Goal: Task Accomplishment & Management: Use online tool/utility

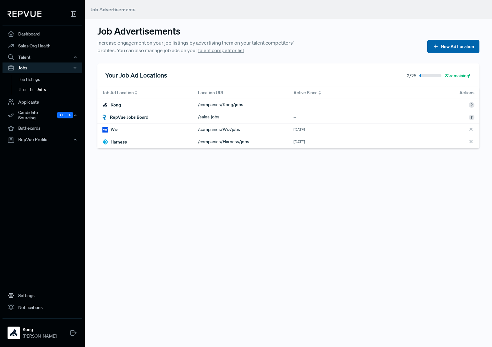
click at [454, 45] on button "New Ad Location" at bounding box center [453, 46] width 52 height 13
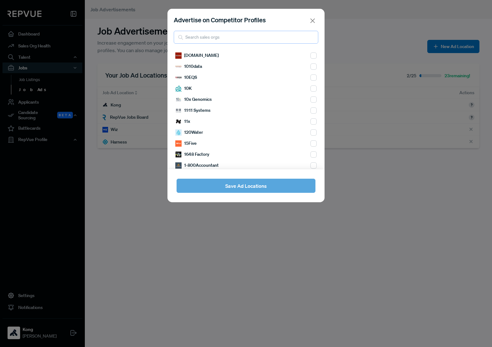
click at [231, 40] on input "search" at bounding box center [246, 37] width 144 height 13
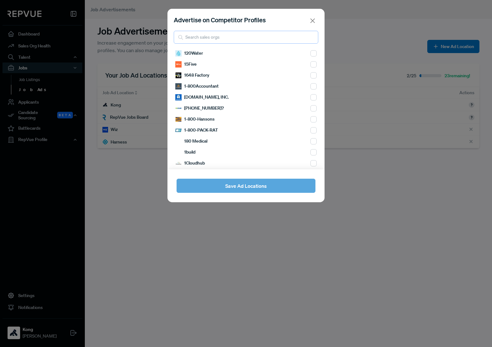
scroll to position [90, 0]
click at [202, 38] on input "search" at bounding box center [246, 37] width 144 height 13
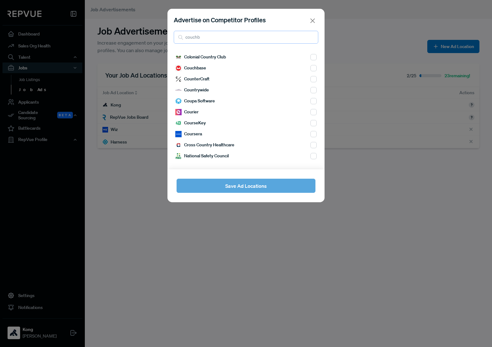
scroll to position [0, 0]
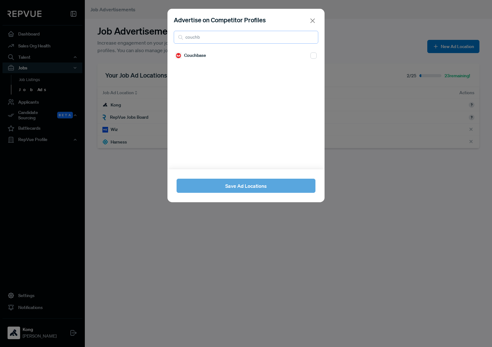
type input "couchb"
click at [310, 56] on input "checkbox" at bounding box center [313, 55] width 6 height 6
checkbox input "true"
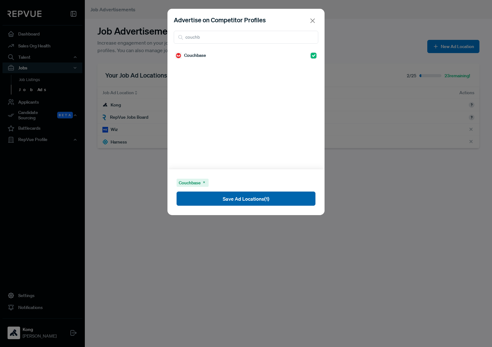
click at [241, 201] on button "Save Ad Locations (1)" at bounding box center [245, 198] width 139 height 14
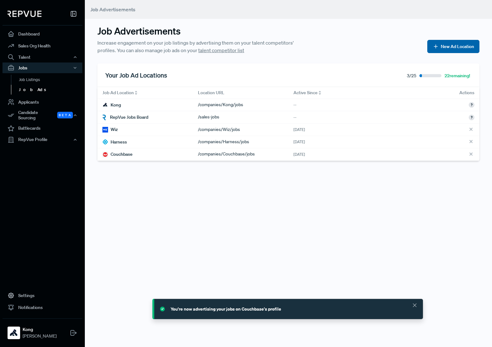
click at [444, 47] on button "New Ad Location" at bounding box center [453, 46] width 52 height 13
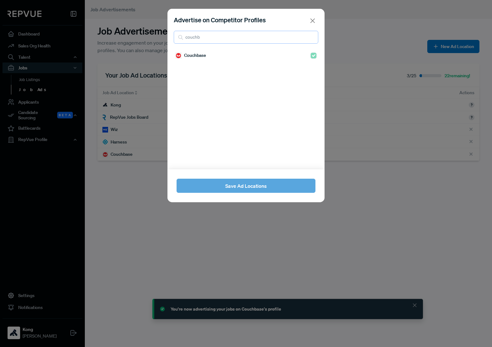
click at [285, 35] on input "couchb" at bounding box center [246, 37] width 144 height 13
click at [311, 37] on input "couchb" at bounding box center [246, 37] width 144 height 13
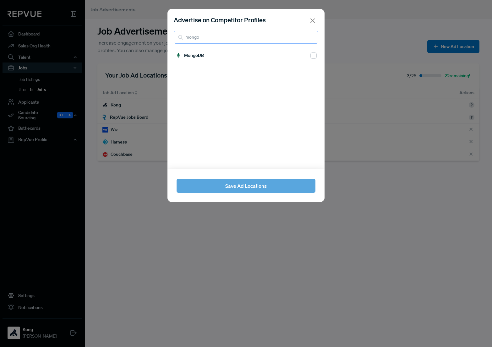
type input "mongo"
click at [310, 54] on input "checkbox" at bounding box center [313, 55] width 6 height 6
checkbox input "true"
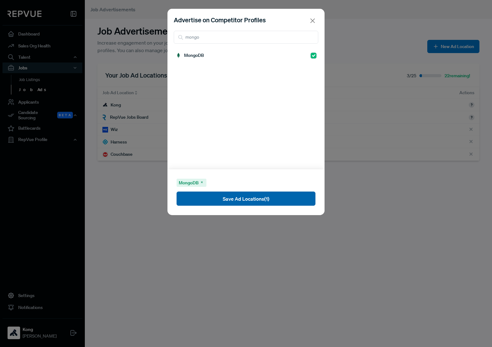
click at [239, 198] on button "Save Ad Locations (1)" at bounding box center [245, 198] width 139 height 14
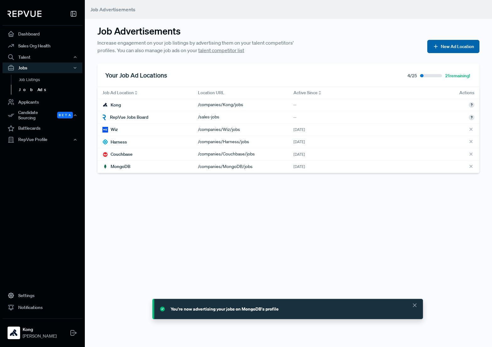
click at [449, 46] on button "New Ad Location" at bounding box center [453, 46] width 52 height 13
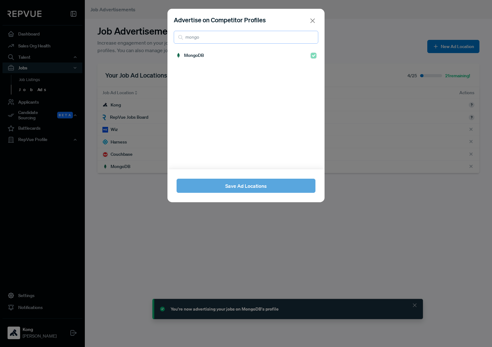
click at [215, 36] on input "mongo" at bounding box center [246, 37] width 144 height 13
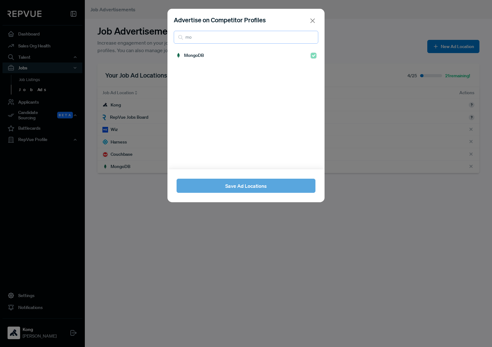
type input "m"
type input "rubrik"
click at [304, 56] on div "Rubrik" at bounding box center [245, 55] width 141 height 11
click at [310, 55] on input "checkbox" at bounding box center [313, 55] width 6 height 6
checkbox input "true"
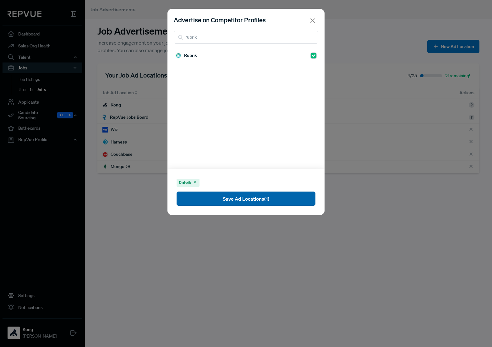
click at [238, 198] on button "Save Ad Locations (1)" at bounding box center [245, 198] width 139 height 14
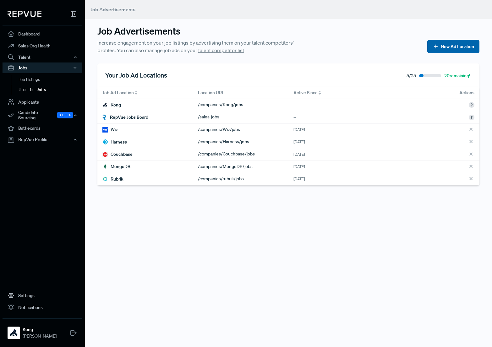
click at [454, 50] on button "New Ad Location" at bounding box center [453, 46] width 52 height 13
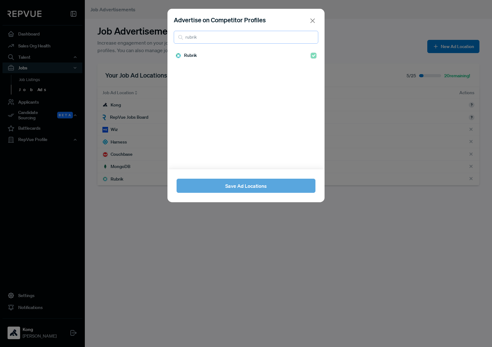
click at [215, 35] on input "rubrik" at bounding box center [246, 37] width 144 height 13
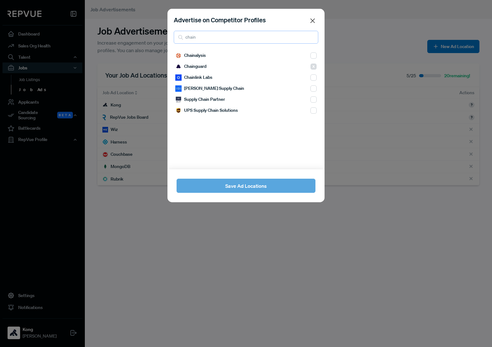
type input "chain"
click at [310, 21] on button "Close" at bounding box center [312, 20] width 9 height 9
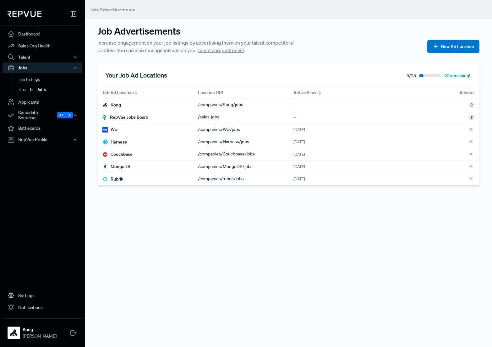
click at [313, 92] on div "Active Since" at bounding box center [335, 92] width 85 height 7
click at [444, 46] on button "New Ad Location" at bounding box center [453, 46] width 52 height 13
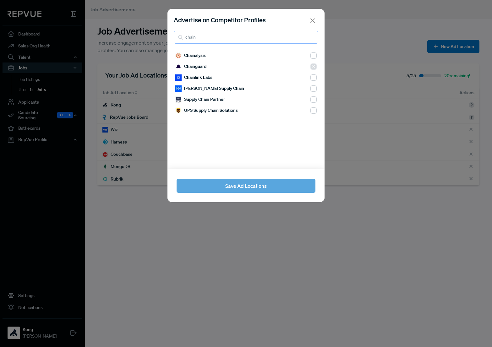
click at [314, 38] on input "chain" at bounding box center [246, 37] width 144 height 13
click at [312, 37] on input "chain" at bounding box center [246, 37] width 144 height 13
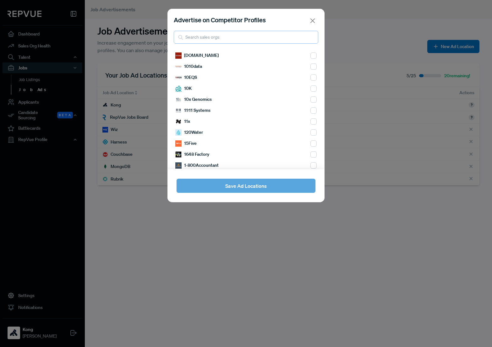
click at [243, 36] on input "search" at bounding box center [246, 37] width 144 height 13
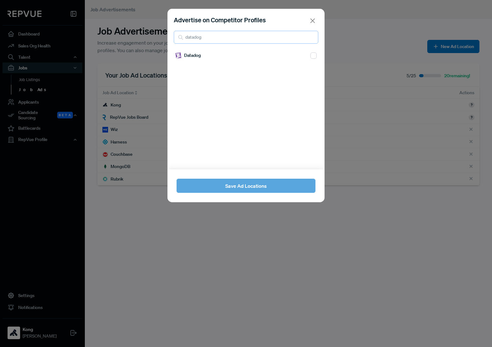
type input "datadog"
click at [310, 57] on input "checkbox" at bounding box center [313, 55] width 6 height 6
checkbox input "true"
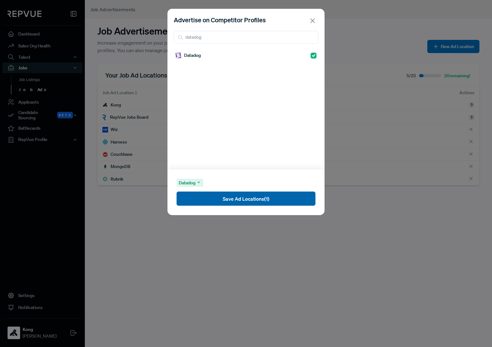
click at [263, 197] on button "Save Ad Locations (1)" at bounding box center [245, 198] width 139 height 14
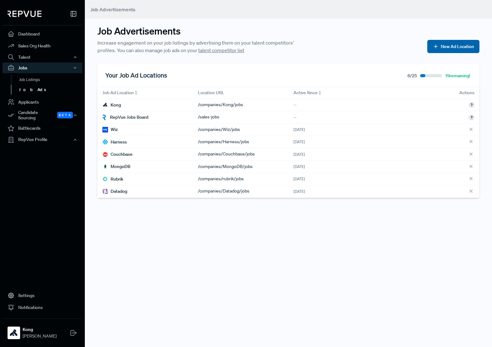
click at [440, 44] on button "New Ad Location" at bounding box center [453, 46] width 52 height 13
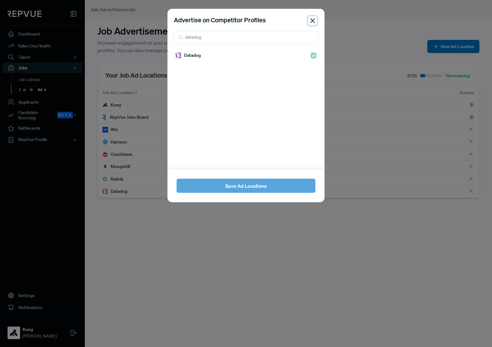
click at [309, 20] on button "Close" at bounding box center [312, 20] width 9 height 9
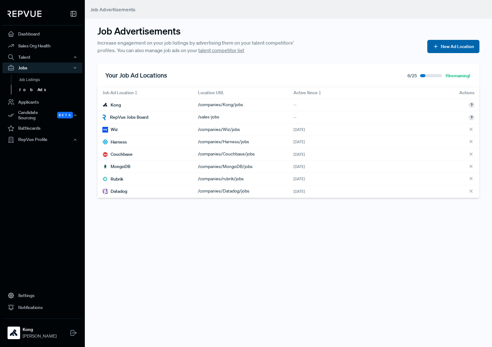
click at [450, 43] on button "New Ad Location" at bounding box center [453, 46] width 52 height 13
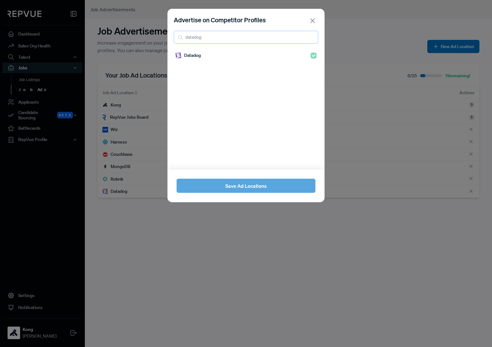
click at [223, 35] on input "datadog" at bounding box center [246, 37] width 144 height 13
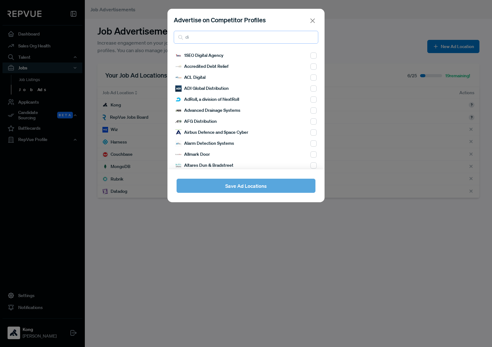
type input "d"
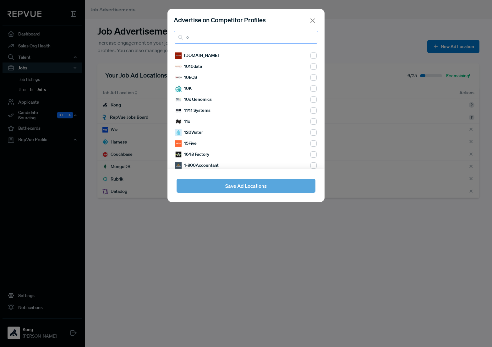
type input "i"
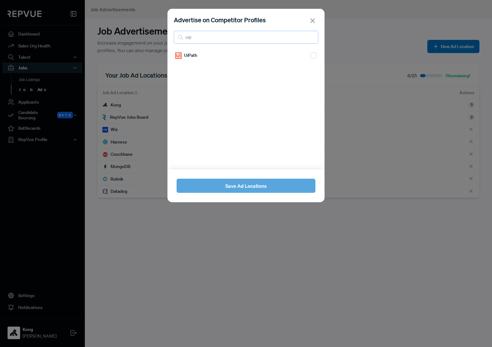
type input "uip"
drag, startPoint x: 305, startPoint y: 54, endPoint x: 308, endPoint y: 61, distance: 7.3
click at [310, 54] on input "checkbox" at bounding box center [313, 55] width 6 height 6
checkbox input "true"
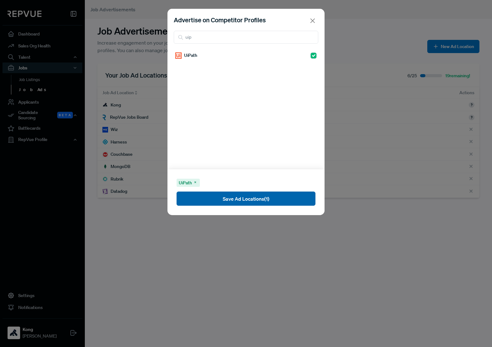
click at [265, 198] on button "Save Ad Locations (1)" at bounding box center [245, 198] width 139 height 14
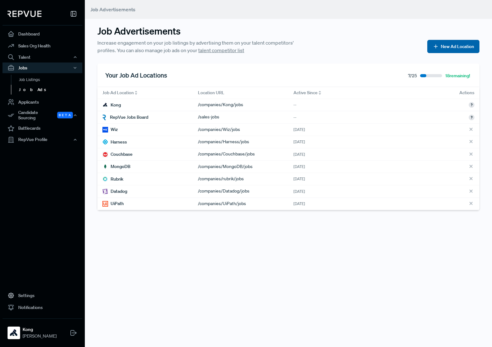
click at [444, 46] on button "New Ad Location" at bounding box center [453, 46] width 52 height 13
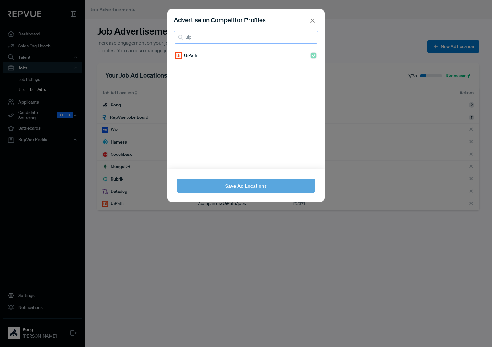
click at [312, 37] on input "uip" at bounding box center [246, 37] width 144 height 13
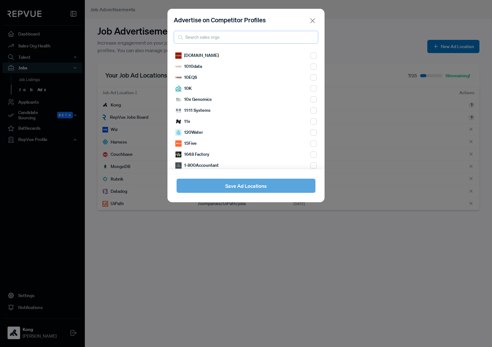
click at [254, 38] on input "search" at bounding box center [246, 37] width 144 height 13
type input "wiz"
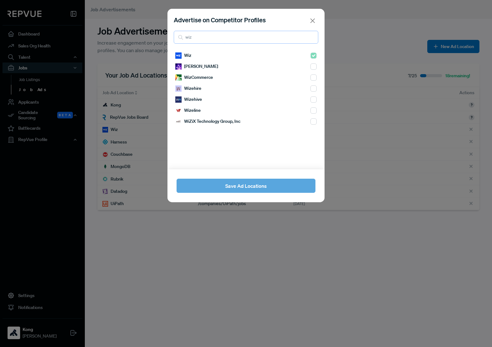
click at [311, 37] on input "wiz" at bounding box center [246, 37] width 144 height 13
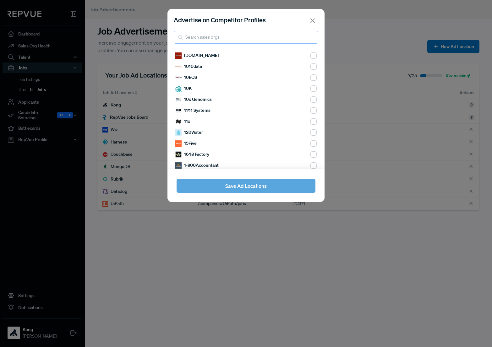
click at [239, 35] on input "search" at bounding box center [246, 37] width 144 height 13
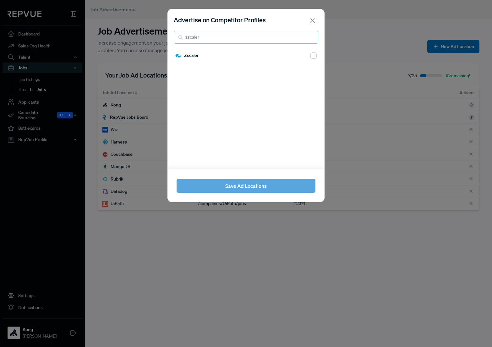
type input "zscaler"
click at [310, 55] on input "checkbox" at bounding box center [313, 55] width 6 height 6
checkbox input "true"
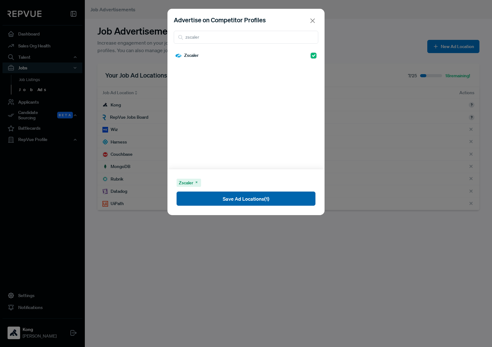
click at [245, 197] on button "Save Ad Locations (1)" at bounding box center [245, 198] width 139 height 14
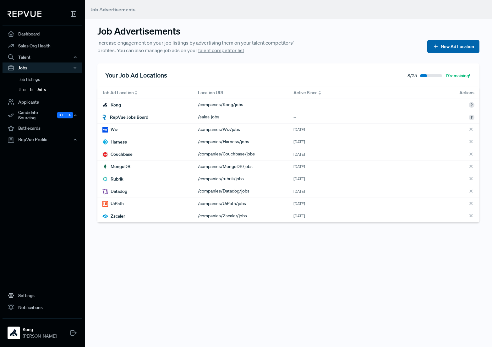
click at [444, 44] on button "New Ad Location" at bounding box center [453, 46] width 52 height 13
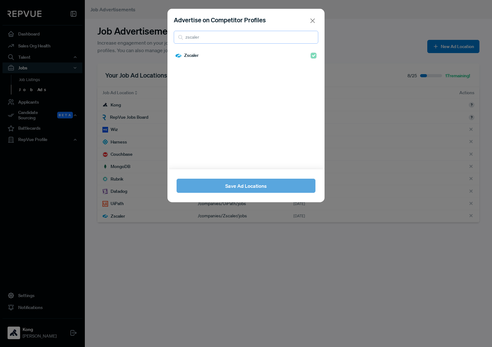
click at [241, 37] on input "zscaler" at bounding box center [246, 37] width 144 height 13
type input "datab"
click at [201, 86] on span "Databricks" at bounding box center [194, 88] width 21 height 7
click at [310, 88] on input "checkbox" at bounding box center [313, 88] width 6 height 6
checkbox input "true"
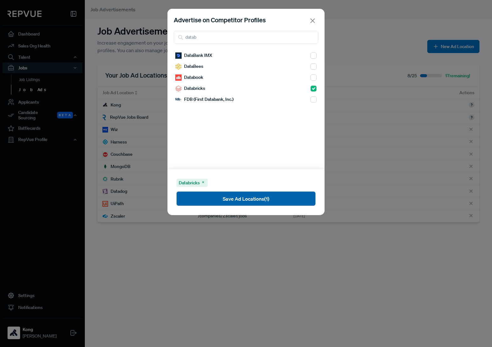
click at [246, 200] on button "Save Ad Locations (1)" at bounding box center [245, 198] width 139 height 14
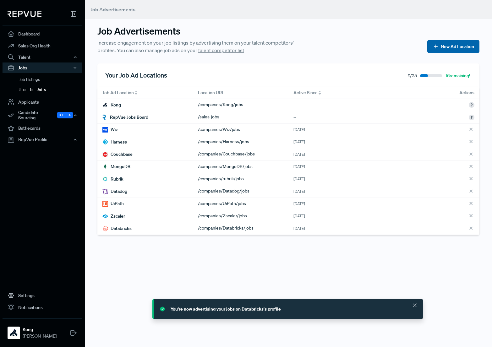
click at [449, 48] on button "New Ad Location" at bounding box center [453, 46] width 52 height 13
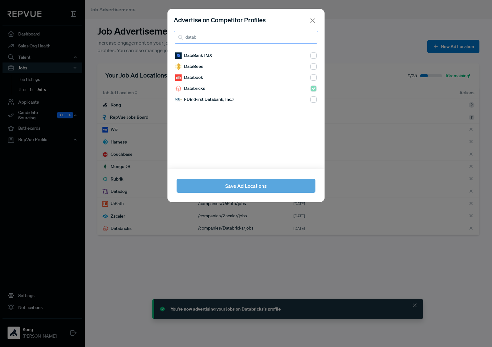
click at [206, 39] on input "datab" at bounding box center [246, 37] width 144 height 13
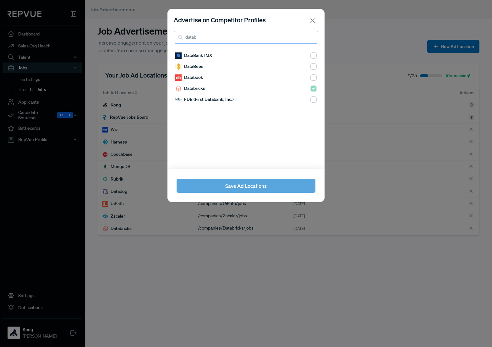
click at [311, 36] on input "datab" at bounding box center [246, 37] width 144 height 13
type input "nuta"
drag, startPoint x: 311, startPoint y: 55, endPoint x: 305, endPoint y: 89, distance: 33.9
click at [311, 55] on input "checkbox" at bounding box center [313, 55] width 6 height 6
checkbox input "true"
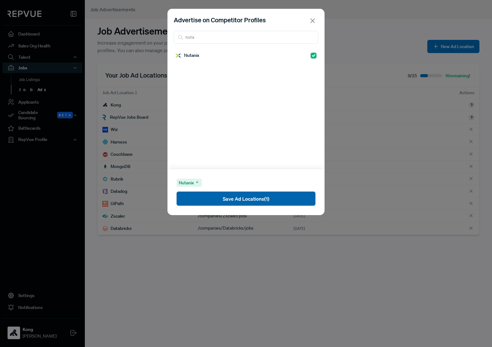
click at [258, 198] on button "Save Ad Locations (1)" at bounding box center [245, 198] width 139 height 14
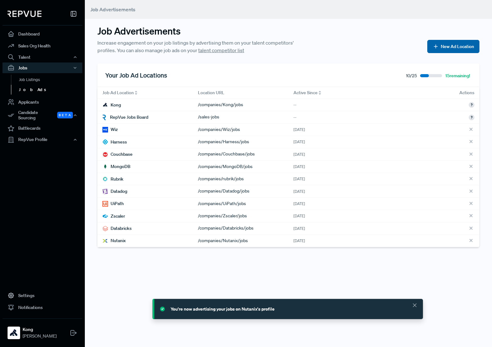
click at [458, 49] on button "New Ad Location" at bounding box center [453, 46] width 52 height 13
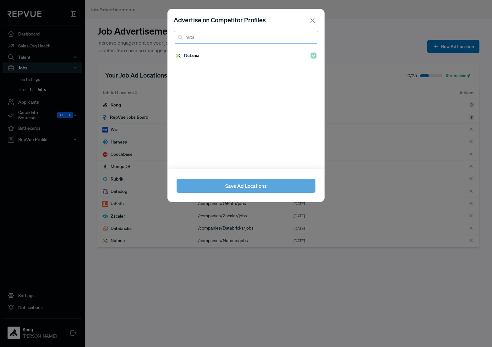
click at [293, 39] on input "nuta" at bounding box center [246, 37] width 144 height 13
drag, startPoint x: 311, startPoint y: 36, endPoint x: 291, endPoint y: 37, distance: 20.7
click at [311, 36] on input "nuta" at bounding box center [246, 37] width 144 height 13
click at [227, 36] on input "search" at bounding box center [246, 37] width 144 height 13
type input "observ"
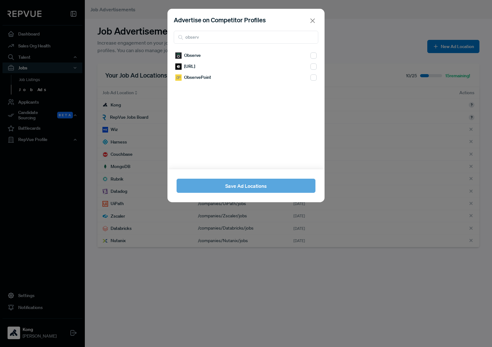
click at [196, 56] on span "Observe" at bounding box center [192, 55] width 17 height 7
click at [310, 56] on input "checkbox" at bounding box center [313, 55] width 6 height 6
checkbox input "true"
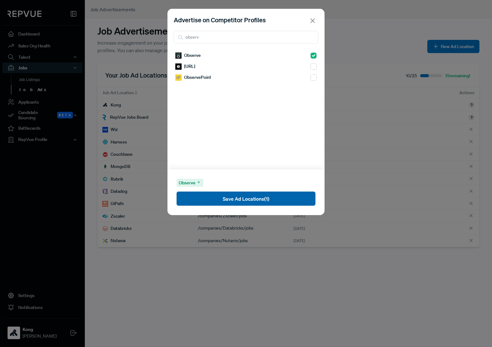
click at [260, 202] on button "Save Ad Locations (1)" at bounding box center [245, 198] width 139 height 14
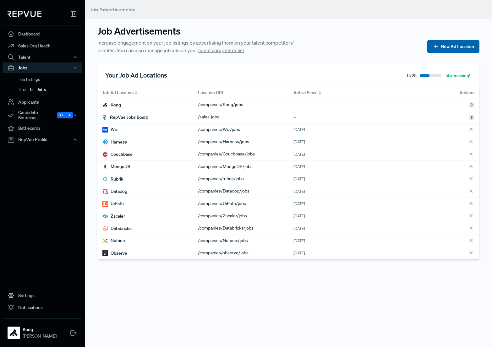
click at [449, 49] on button "New Ad Location" at bounding box center [453, 46] width 52 height 13
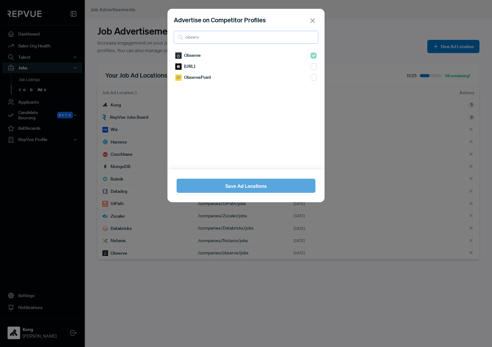
drag, startPoint x: 199, startPoint y: 30, endPoint x: 199, endPoint y: 35, distance: 4.7
click at [199, 31] on input "observ" at bounding box center [246, 37] width 144 height 13
click at [228, 38] on input "airtableobserv" at bounding box center [246, 37] width 144 height 13
type input "airtable"
click at [224, 60] on div "Airtable" at bounding box center [245, 55] width 141 height 11
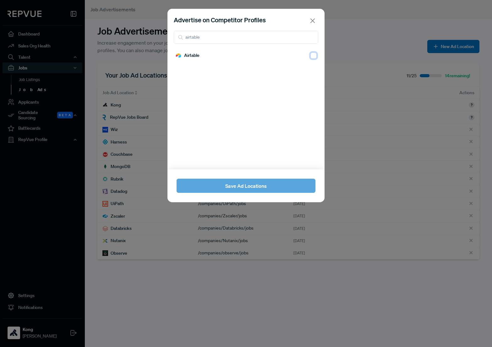
click at [310, 54] on input "checkbox" at bounding box center [313, 55] width 6 height 6
checkbox input "true"
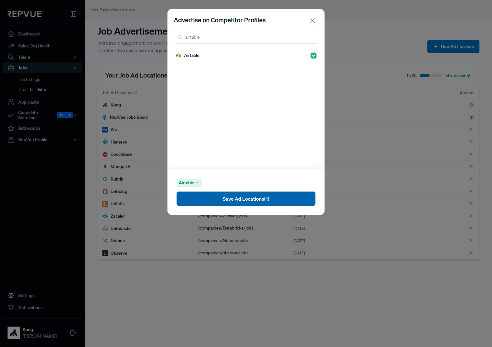
click at [242, 196] on button "Save Ad Locations (1)" at bounding box center [245, 198] width 139 height 14
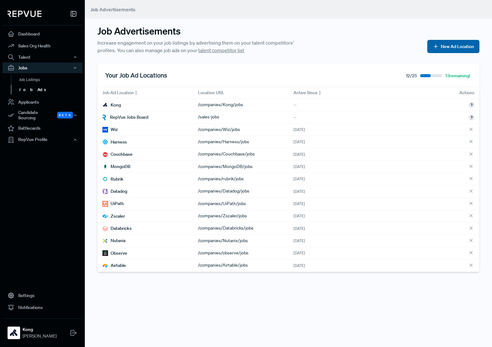
click at [433, 43] on button "New Ad Location" at bounding box center [453, 46] width 52 height 13
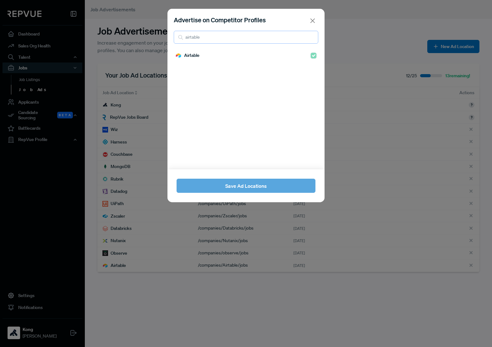
click at [200, 35] on input "airtable" at bounding box center [246, 37] width 144 height 13
type input "veeam"
click at [310, 54] on input "checkbox" at bounding box center [313, 55] width 6 height 6
checkbox input "true"
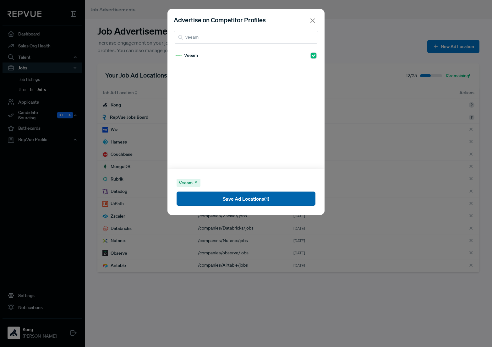
click at [252, 194] on button "Save Ad Locations (1)" at bounding box center [245, 198] width 139 height 14
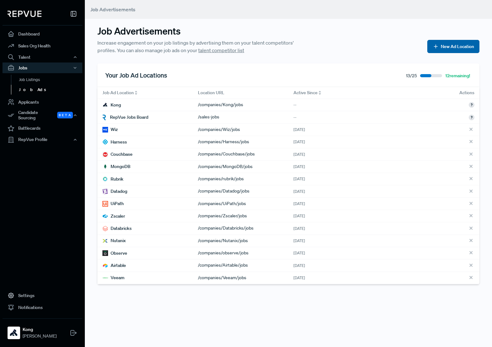
click at [444, 45] on button "New Ad Location" at bounding box center [453, 46] width 52 height 13
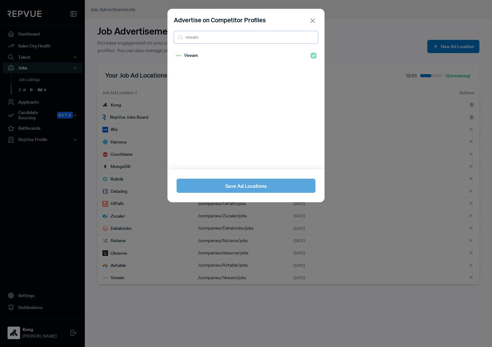
click at [217, 40] on input "veeam" at bounding box center [246, 37] width 144 height 13
click at [309, 37] on input "veeam" at bounding box center [246, 37] width 144 height 13
click at [312, 37] on input "veeam" at bounding box center [246, 37] width 144 height 13
click at [262, 41] on input "search" at bounding box center [246, 37] width 144 height 13
type input "medallia"
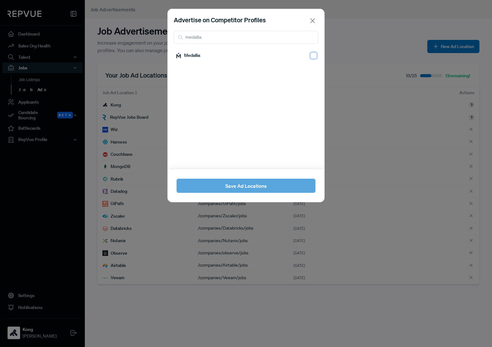
click at [310, 55] on input "checkbox" at bounding box center [313, 55] width 6 height 6
checkbox input "true"
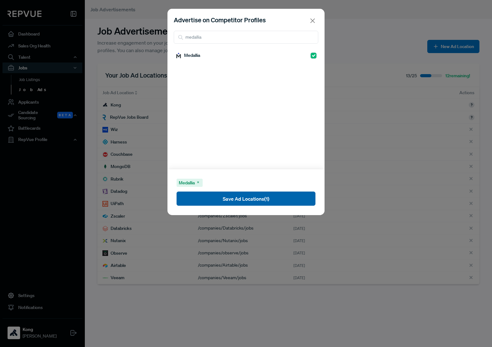
click at [250, 194] on button "Save Ad Locations (1)" at bounding box center [245, 198] width 139 height 14
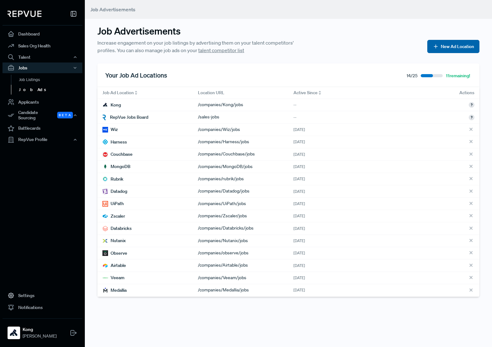
click at [453, 47] on button "New Ad Location" at bounding box center [453, 46] width 52 height 13
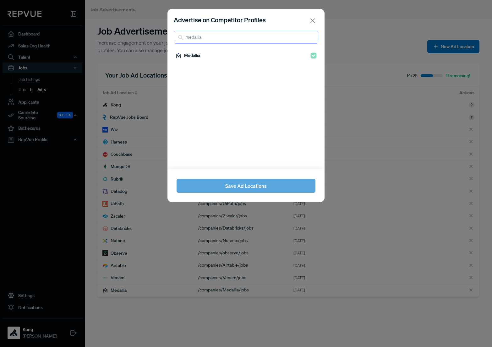
click at [234, 39] on input "medallia" at bounding box center [246, 37] width 144 height 13
type input "apollo"
click at [219, 51] on div "Apollo GraphQL" at bounding box center [245, 55] width 141 height 11
click at [311, 56] on input "checkbox" at bounding box center [313, 55] width 6 height 6
checkbox input "true"
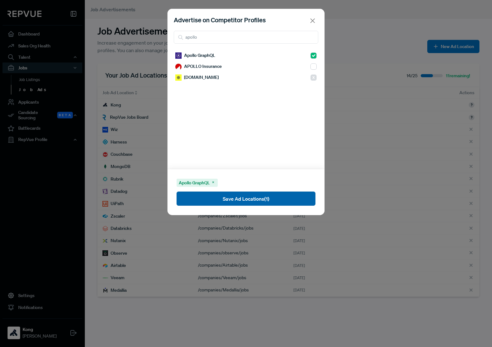
click at [250, 201] on button "Save Ad Locations (1)" at bounding box center [245, 198] width 139 height 14
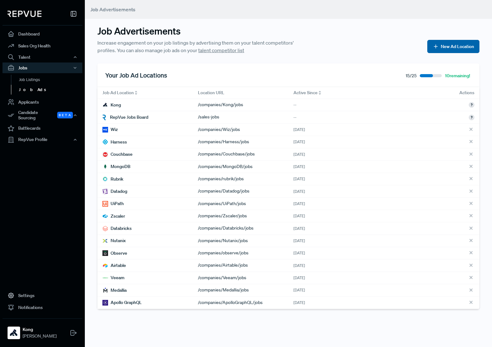
click at [455, 54] on div "Job Advertisements Increase engagement on your job listings by advertising them…" at bounding box center [288, 162] width 407 height 324
click at [452, 50] on button "New Ad Location" at bounding box center [453, 46] width 52 height 13
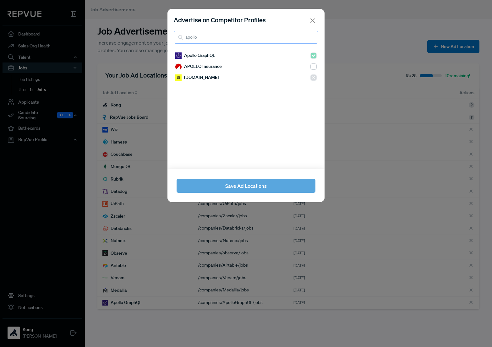
click at [220, 36] on input "apollo" at bounding box center [246, 37] width 144 height 13
click at [315, 40] on input "apollo" at bounding box center [246, 37] width 144 height 13
click at [311, 38] on input "apollo" at bounding box center [246, 37] width 144 height 13
type input "dynatrace"
drag, startPoint x: 309, startPoint y: 54, endPoint x: 309, endPoint y: 76, distance: 22.0
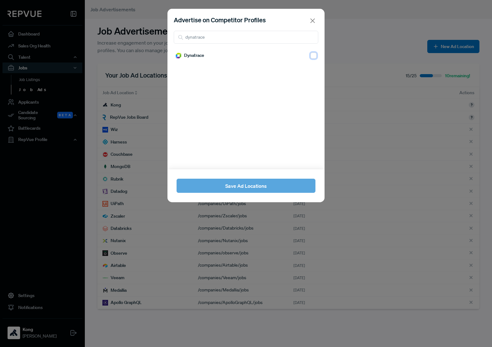
click at [310, 54] on input "checkbox" at bounding box center [313, 55] width 6 height 6
checkbox input "true"
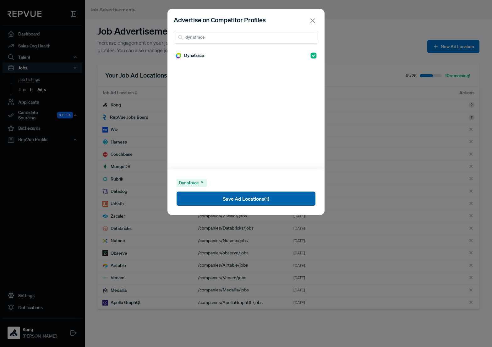
click at [245, 197] on button "Save Ad Locations (1)" at bounding box center [245, 198] width 139 height 14
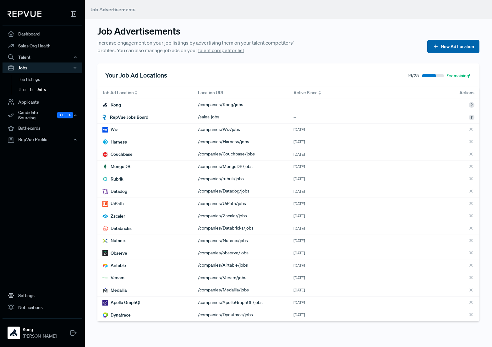
click at [438, 44] on button "New Ad Location" at bounding box center [453, 46] width 52 height 13
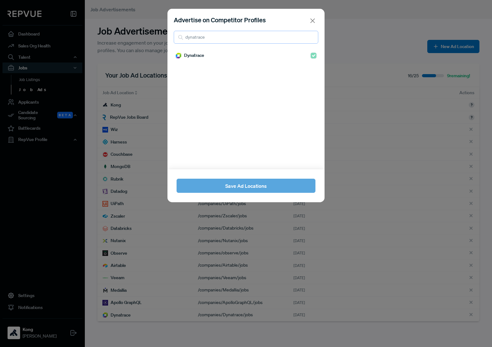
click at [245, 38] on input "dynatrace" at bounding box center [246, 37] width 144 height 13
click at [314, 39] on input "dynatrace" at bounding box center [246, 37] width 144 height 13
click at [312, 37] on input "dynatrace" at bounding box center [246, 37] width 144 height 13
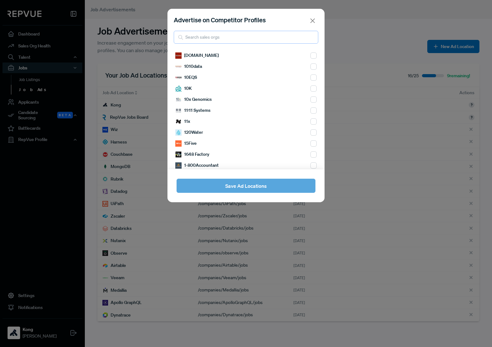
click at [243, 34] on input "search" at bounding box center [246, 37] width 144 height 13
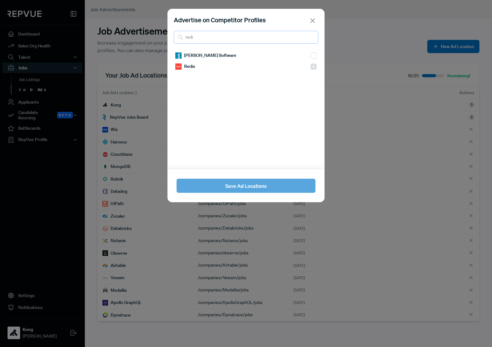
type input "redi"
click at [299, 67] on div "Redis" at bounding box center [245, 66] width 141 height 11
click at [312, 37] on input "redi" at bounding box center [246, 37] width 144 height 13
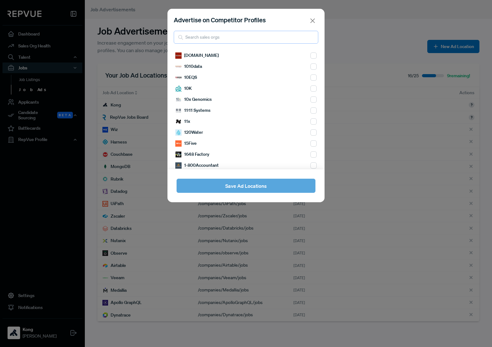
click at [281, 38] on input "search" at bounding box center [246, 37] width 144 height 13
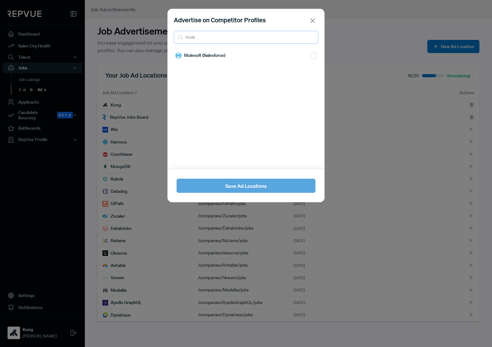
type input "mule"
click at [310, 57] on input "checkbox" at bounding box center [313, 55] width 6 height 6
checkbox input "true"
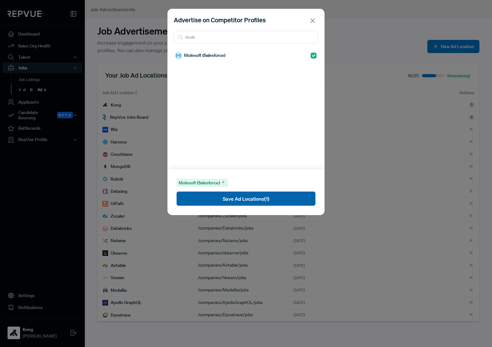
click at [248, 202] on button "Save Ad Locations (1)" at bounding box center [245, 198] width 139 height 14
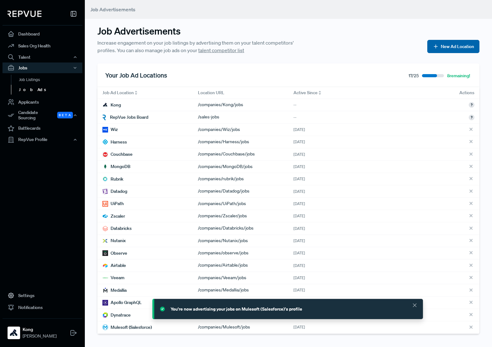
click at [457, 45] on button "New Ad Location" at bounding box center [453, 46] width 52 height 13
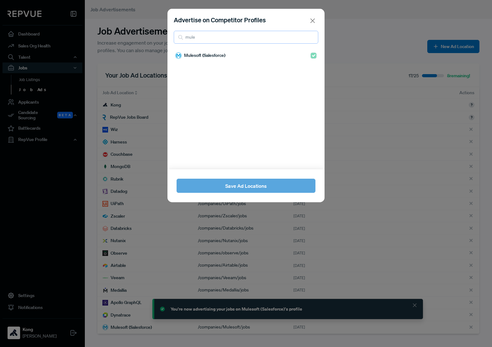
click at [224, 38] on input "mule" at bounding box center [246, 37] width 144 height 13
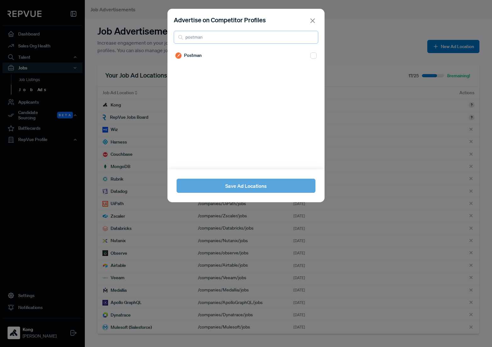
type input "postman"
click at [310, 55] on input "checkbox" at bounding box center [313, 55] width 6 height 6
checkbox input "true"
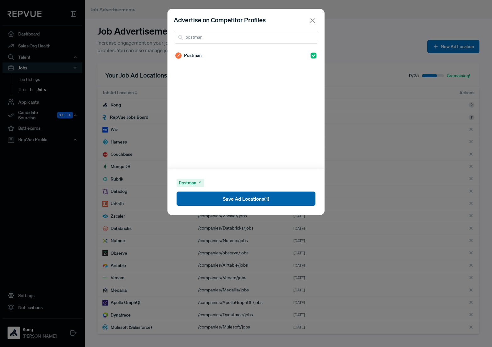
click at [225, 199] on button "Save Ad Locations (1)" at bounding box center [245, 198] width 139 height 14
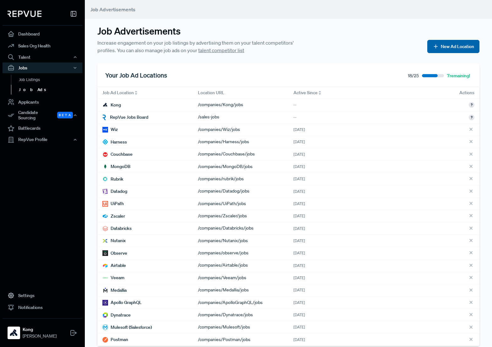
click at [460, 44] on button "New Ad Location" at bounding box center [453, 46] width 52 height 13
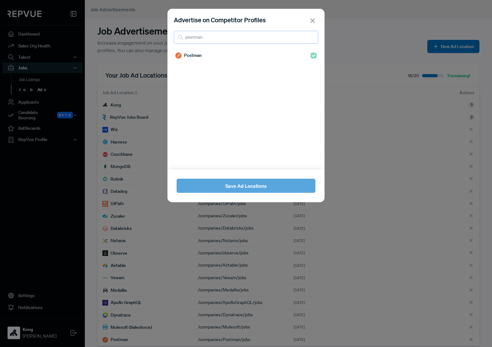
click at [212, 33] on input "postman" at bounding box center [246, 37] width 144 height 13
click at [229, 37] on input "CElonispostman" at bounding box center [246, 37] width 144 height 13
type input "CElonis"
click at [212, 57] on div "Celonis" at bounding box center [245, 55] width 141 height 11
click at [310, 54] on input "checkbox" at bounding box center [313, 55] width 6 height 6
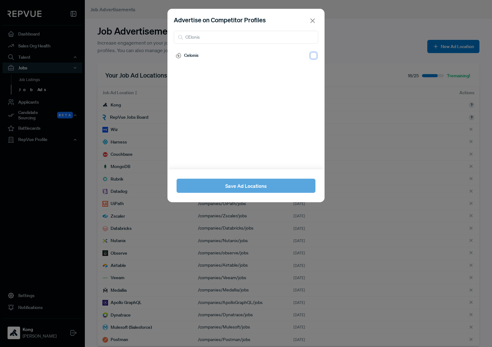
checkbox input "true"
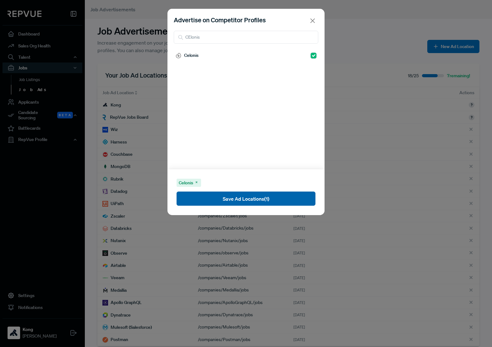
click at [234, 196] on button "Save Ad Locations (1)" at bounding box center [245, 198] width 139 height 14
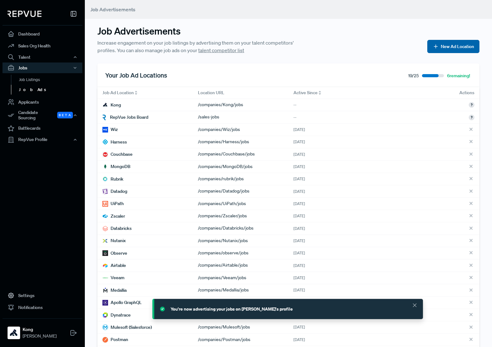
click at [450, 46] on button "New Ad Location" at bounding box center [453, 46] width 52 height 13
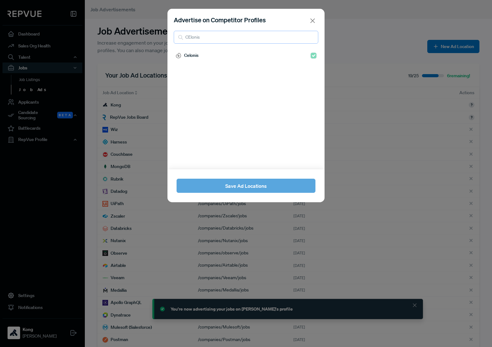
click at [207, 33] on input "CElonis" at bounding box center [246, 37] width 144 height 13
drag, startPoint x: 202, startPoint y: 36, endPoint x: 150, endPoint y: 35, distance: 52.4
click at [150, 35] on div "Advertise on Competitor Profiles CElonis Celonis Save Ad Locations" at bounding box center [246, 173] width 492 height 347
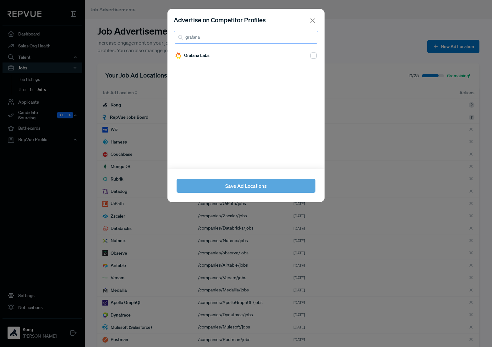
type input "grafana"
click at [310, 56] on input "checkbox" at bounding box center [313, 55] width 6 height 6
checkbox input "true"
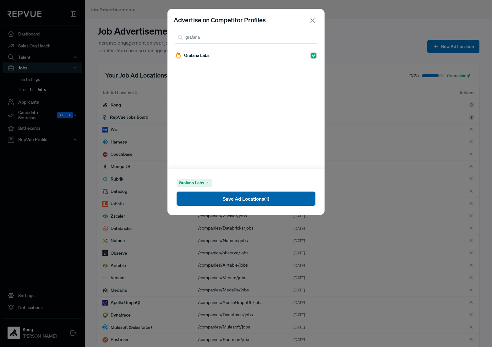
click at [249, 200] on button "Save Ad Locations (1)" at bounding box center [245, 198] width 139 height 14
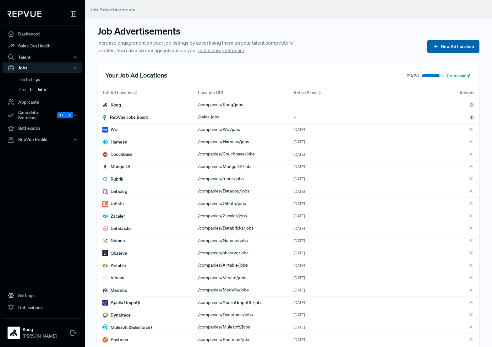
click at [446, 46] on button "New Ad Location" at bounding box center [453, 46] width 52 height 13
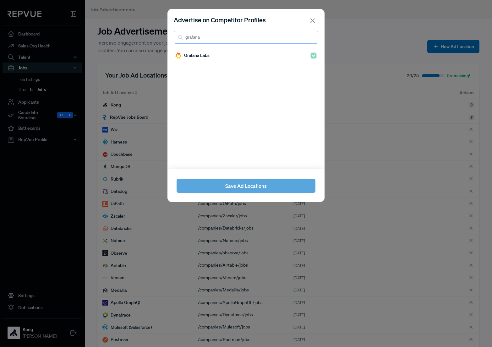
click at [250, 36] on input "grafana" at bounding box center [246, 37] width 144 height 13
click at [310, 37] on input "grafana" at bounding box center [246, 37] width 144 height 13
click at [278, 36] on input "search" at bounding box center [246, 37] width 144 height 13
type input "postman"
click at [311, 18] on button "Close" at bounding box center [312, 20] width 9 height 9
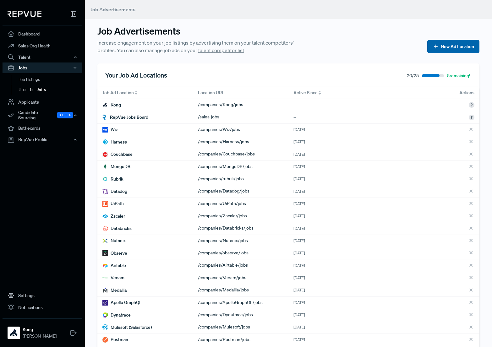
click at [441, 51] on button "New Ad Location" at bounding box center [453, 46] width 52 height 13
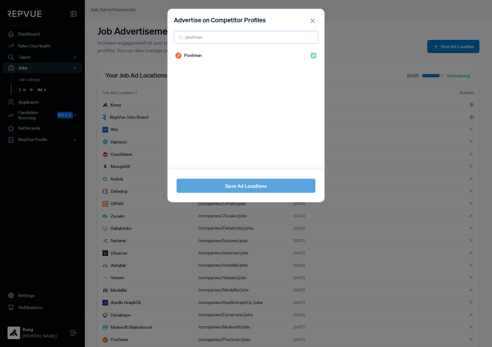
click at [204, 40] on input "postman" at bounding box center [246, 37] width 144 height 13
click at [312, 35] on input "postman" at bounding box center [246, 37] width 144 height 13
click at [312, 37] on input "postman" at bounding box center [246, 37] width 144 height 13
click at [282, 38] on input "search" at bounding box center [246, 37] width 144 height 13
type input "datai"
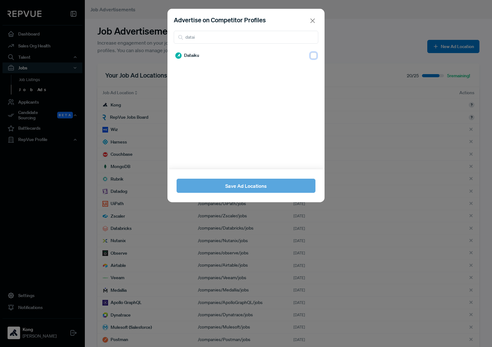
drag, startPoint x: 306, startPoint y: 53, endPoint x: 325, endPoint y: 86, distance: 37.1
click at [310, 54] on input "checkbox" at bounding box center [313, 55] width 6 height 6
checkbox input "true"
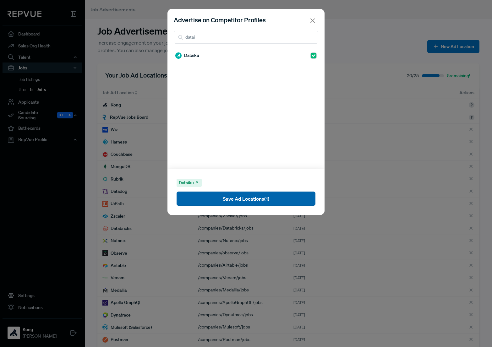
click at [262, 198] on button "Save Ad Locations (1)" at bounding box center [245, 198] width 139 height 14
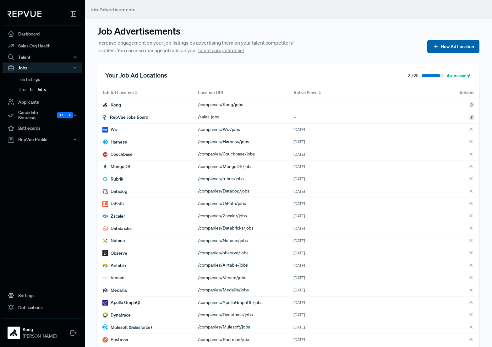
click at [441, 40] on button "New Ad Location" at bounding box center [453, 46] width 52 height 13
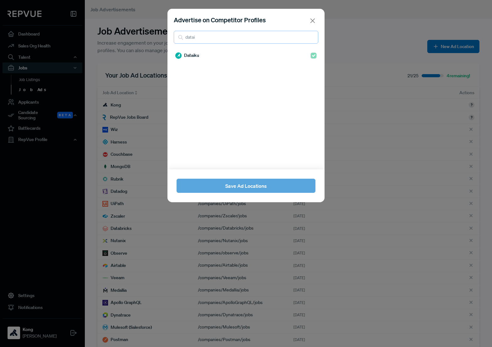
click at [227, 34] on input "datai" at bounding box center [246, 37] width 144 height 13
click at [312, 37] on input "datai" at bounding box center [246, 37] width 144 height 13
click at [272, 37] on input "search" at bounding box center [246, 37] width 144 height 13
type input "fivetran"
click at [310, 54] on input "checkbox" at bounding box center [313, 55] width 6 height 6
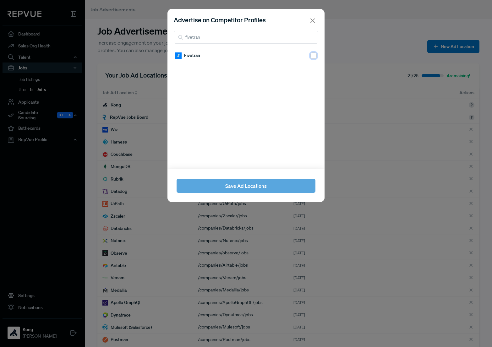
checkbox input "true"
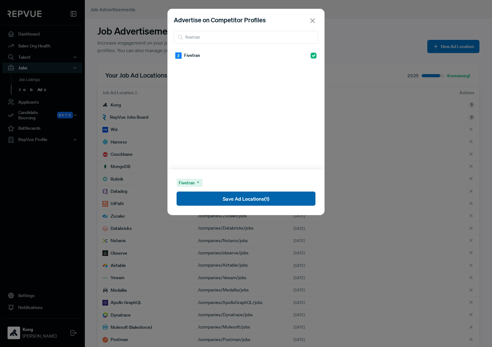
click at [234, 195] on button "Save Ad Locations (1)" at bounding box center [245, 198] width 139 height 14
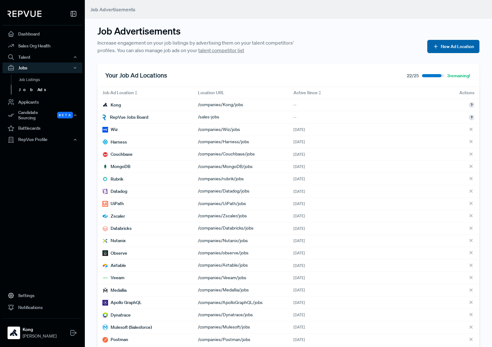
click at [446, 47] on button "New Ad Location" at bounding box center [453, 46] width 52 height 13
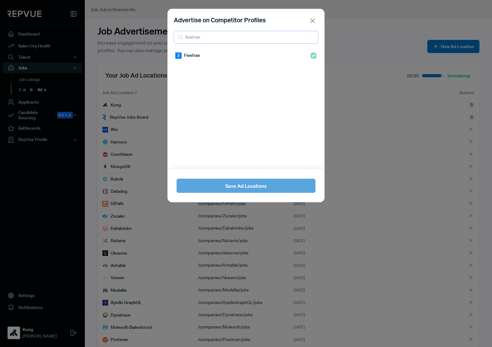
click at [239, 38] on input "fivetran" at bounding box center [246, 37] width 144 height 13
click at [312, 37] on input "fivetran" at bounding box center [246, 37] width 144 height 13
type input "airtab"
click at [314, 20] on button "Close" at bounding box center [312, 20] width 9 height 9
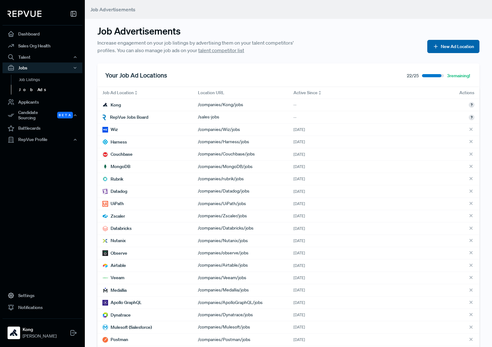
click at [442, 48] on button "New Ad Location" at bounding box center [453, 46] width 52 height 13
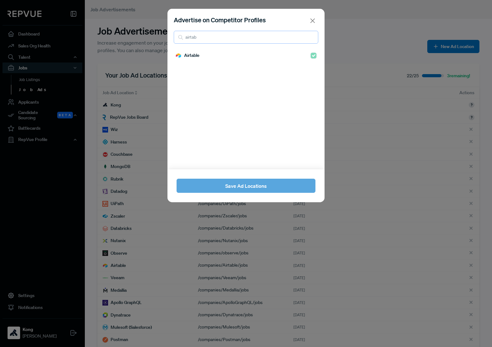
click at [313, 36] on input "airtab" at bounding box center [246, 37] width 144 height 13
click at [262, 36] on input "search" at bounding box center [246, 37] width 144 height 13
type input "cribl"
click at [310, 56] on input "checkbox" at bounding box center [313, 55] width 6 height 6
checkbox input "true"
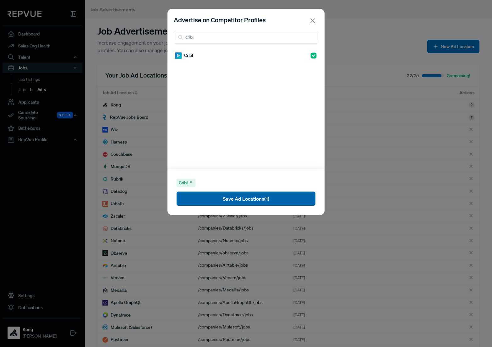
click at [250, 196] on button "Save Ad Locations (1)" at bounding box center [245, 198] width 139 height 14
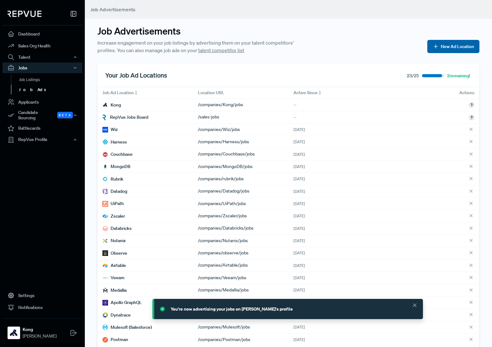
click at [438, 42] on button "New Ad Location" at bounding box center [453, 46] width 52 height 13
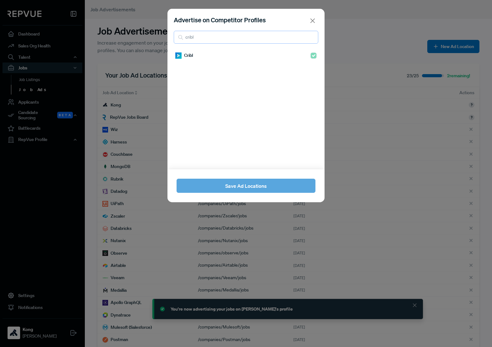
click at [255, 37] on input "cribl" at bounding box center [246, 37] width 144 height 13
click at [312, 36] on input "cribl" at bounding box center [246, 37] width 144 height 13
click at [270, 39] on input "search" at bounding box center [246, 37] width 144 height 13
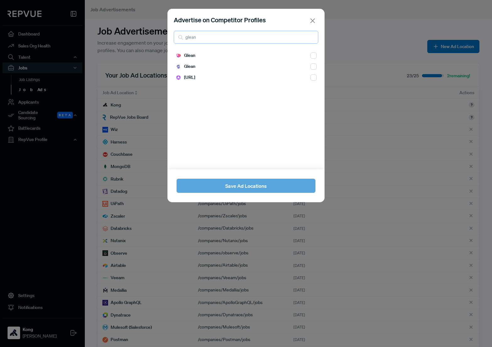
type input "glean"
click at [310, 56] on input "checkbox" at bounding box center [313, 55] width 6 height 6
checkbox input "true"
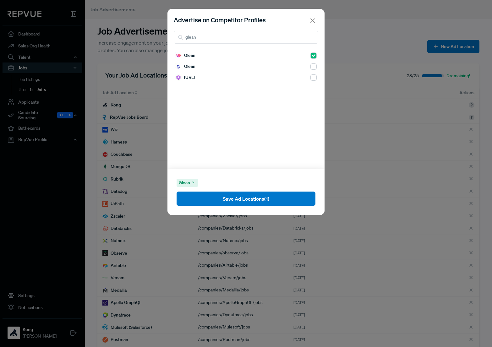
click at [197, 68] on div "Glean" at bounding box center [245, 66] width 141 height 11
click at [312, 66] on div "Glean Glean [URL]" at bounding box center [245, 109] width 157 height 119
click at [310, 66] on input "checkbox" at bounding box center [313, 66] width 6 height 6
checkbox input "true"
click at [310, 56] on input "checkbox" at bounding box center [313, 55] width 6 height 6
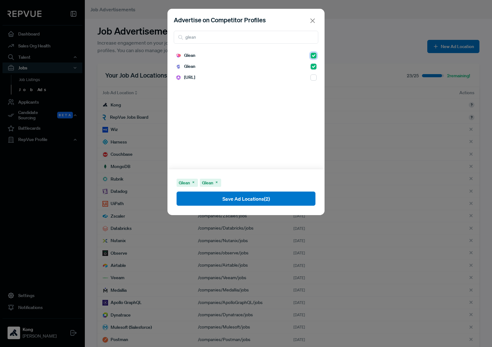
checkbox input "false"
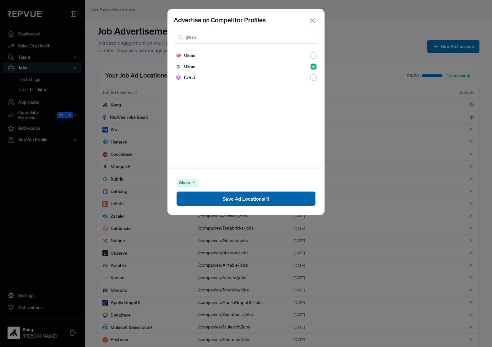
click at [241, 200] on button "Save Ad Locations (1)" at bounding box center [245, 198] width 139 height 14
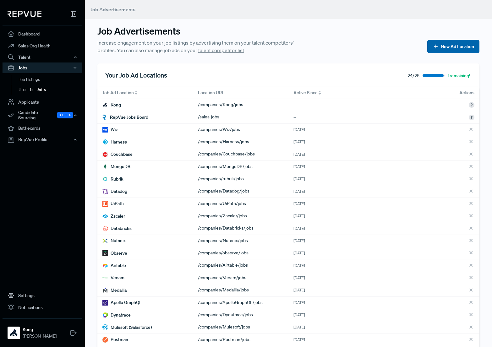
click at [446, 42] on button "New Ad Location" at bounding box center [453, 46] width 52 height 13
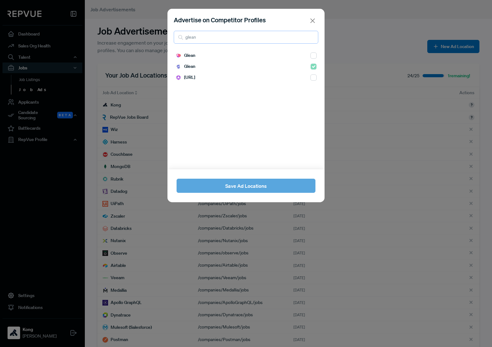
click at [311, 39] on input "glean" at bounding box center [246, 37] width 144 height 13
click at [312, 38] on input "glean" at bounding box center [246, 37] width 144 height 13
click at [257, 38] on input "search" at bounding box center [246, 37] width 144 height 13
type input "vast"
drag, startPoint x: 200, startPoint y: 52, endPoint x: 221, endPoint y: 56, distance: 21.1
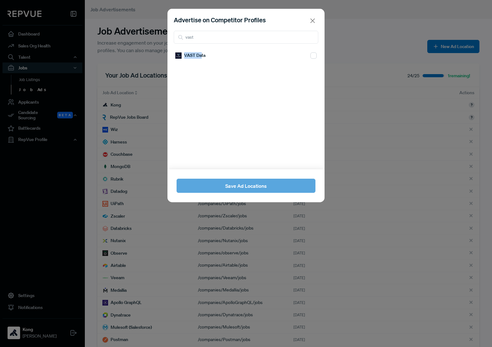
click at [200, 52] on span "VAST Data" at bounding box center [194, 55] width 21 height 7
drag, startPoint x: 310, startPoint y: 54, endPoint x: 309, endPoint y: 62, distance: 8.6
click at [310, 54] on input "checkbox" at bounding box center [313, 55] width 6 height 6
checkbox input "true"
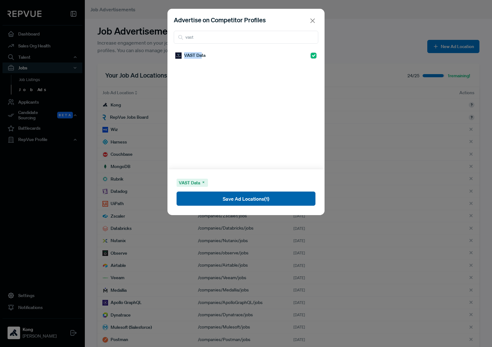
click at [268, 199] on button "Save Ad Locations (1)" at bounding box center [245, 198] width 139 height 14
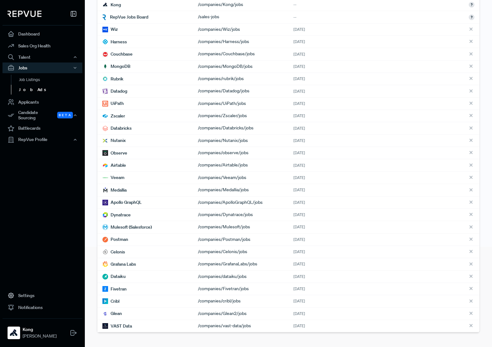
scroll to position [109, 0]
click at [468, 212] on icon at bounding box center [471, 215] width 7 height 7
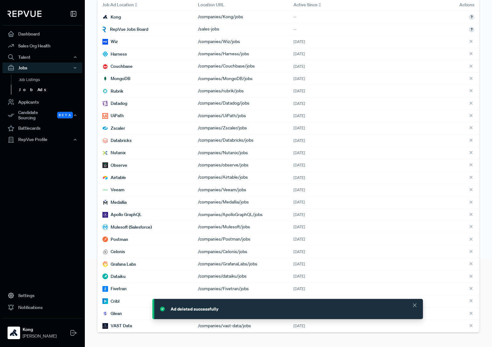
scroll to position [0, 0]
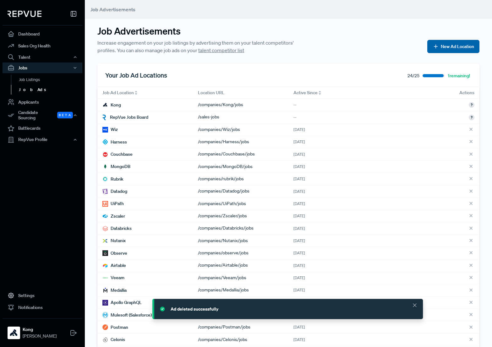
click at [442, 50] on button "New Ad Location" at bounding box center [453, 46] width 52 height 13
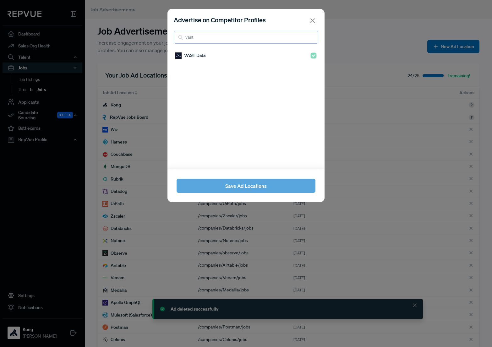
drag, startPoint x: 301, startPoint y: 37, endPoint x: 297, endPoint y: 38, distance: 4.4
click at [299, 38] on input "vast" at bounding box center [246, 37] width 144 height 13
click at [308, 37] on input "vast" at bounding box center [246, 37] width 144 height 13
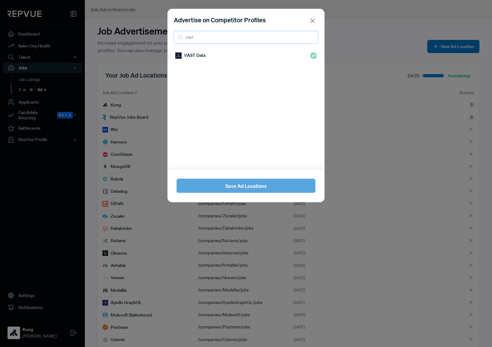
click at [312, 36] on input "vast" at bounding box center [246, 37] width 144 height 13
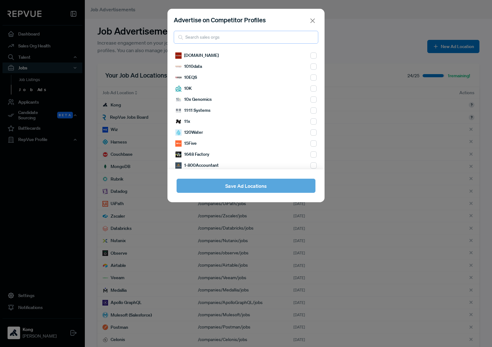
click at [289, 39] on input "search" at bounding box center [246, 37] width 144 height 13
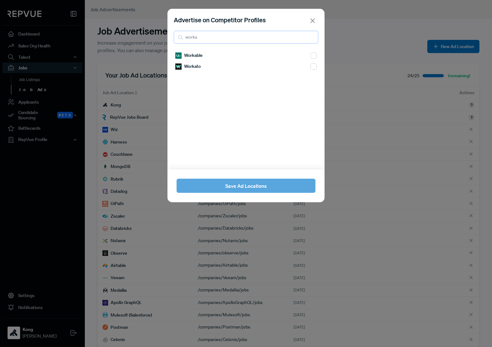
type input "worka"
click at [310, 67] on input "checkbox" at bounding box center [313, 66] width 6 height 6
checkbox input "true"
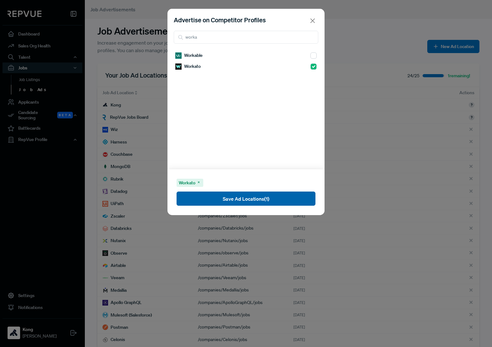
click at [262, 199] on button "Save Ad Locations (1)" at bounding box center [245, 198] width 139 height 14
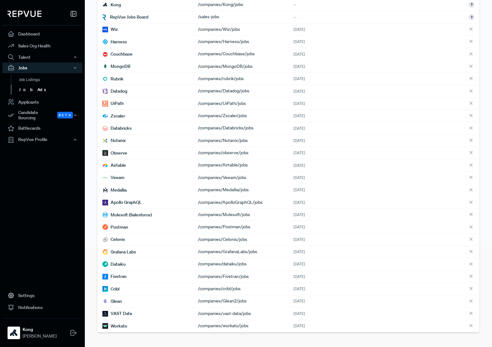
scroll to position [109, 0]
click at [468, 225] on icon at bounding box center [471, 227] width 7 height 7
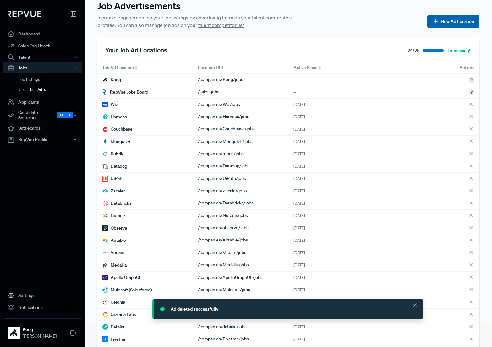
scroll to position [0, 0]
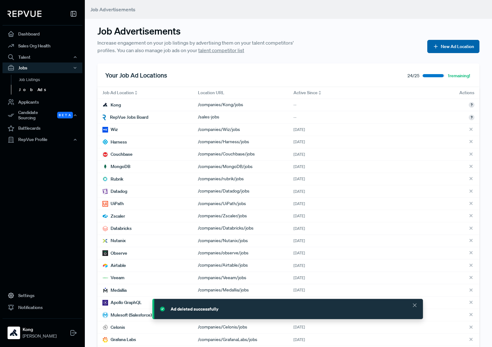
click at [438, 43] on button "New Ad Location" at bounding box center [453, 46] width 52 height 13
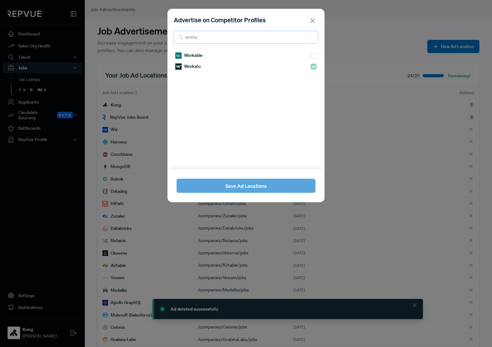
click at [197, 38] on input "worka" at bounding box center [246, 37] width 144 height 13
drag, startPoint x: 201, startPoint y: 38, endPoint x: 177, endPoint y: 38, distance: 23.9
click at [177, 37] on input "worka" at bounding box center [246, 37] width 144 height 13
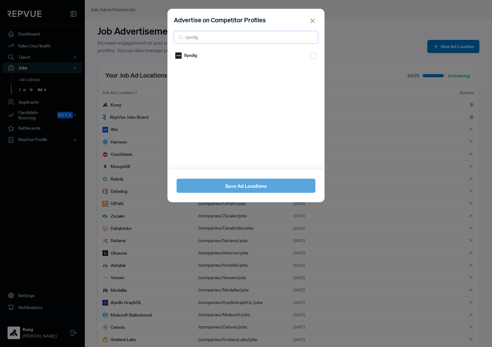
type input "sysdig"
click at [310, 54] on input "checkbox" at bounding box center [313, 55] width 6 height 6
checkbox input "true"
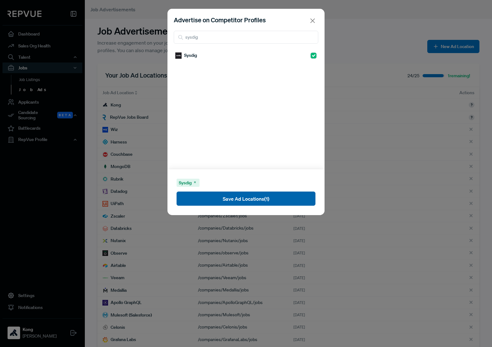
click at [252, 201] on button "Save Ad Locations (1)" at bounding box center [245, 198] width 139 height 14
